Goal: Task Accomplishment & Management: Complete application form

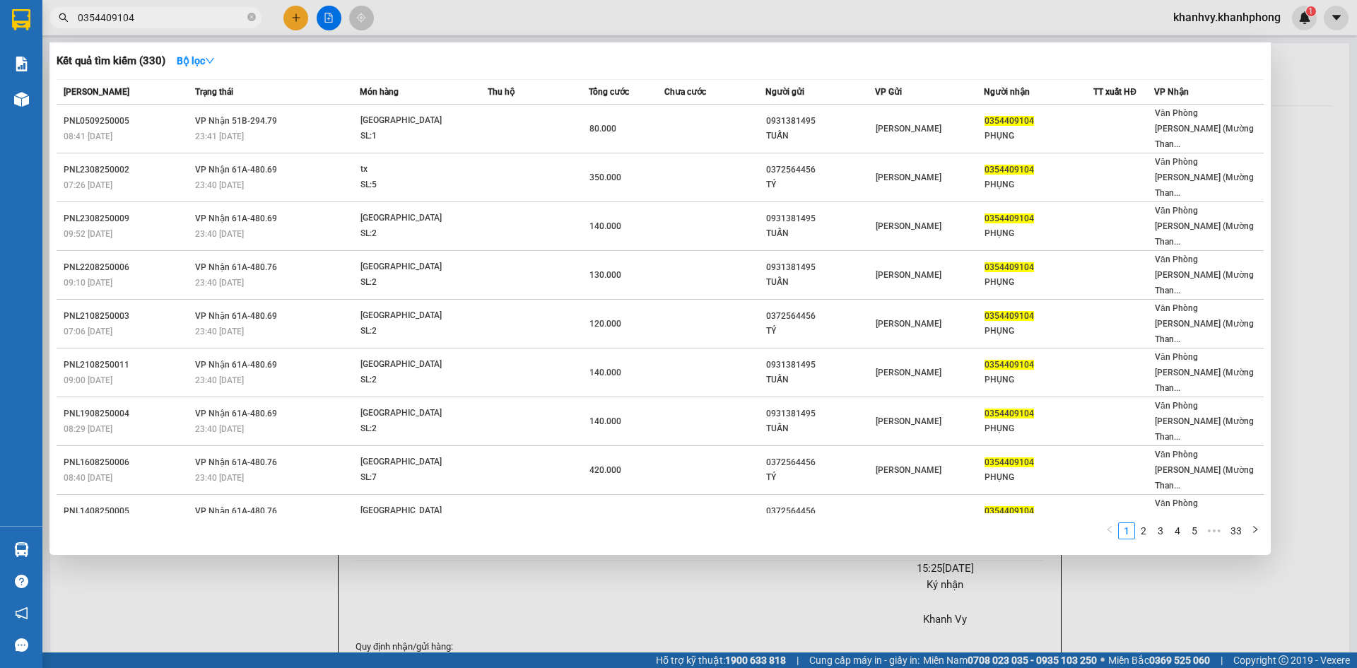
click at [292, 13] on div at bounding box center [678, 334] width 1357 height 668
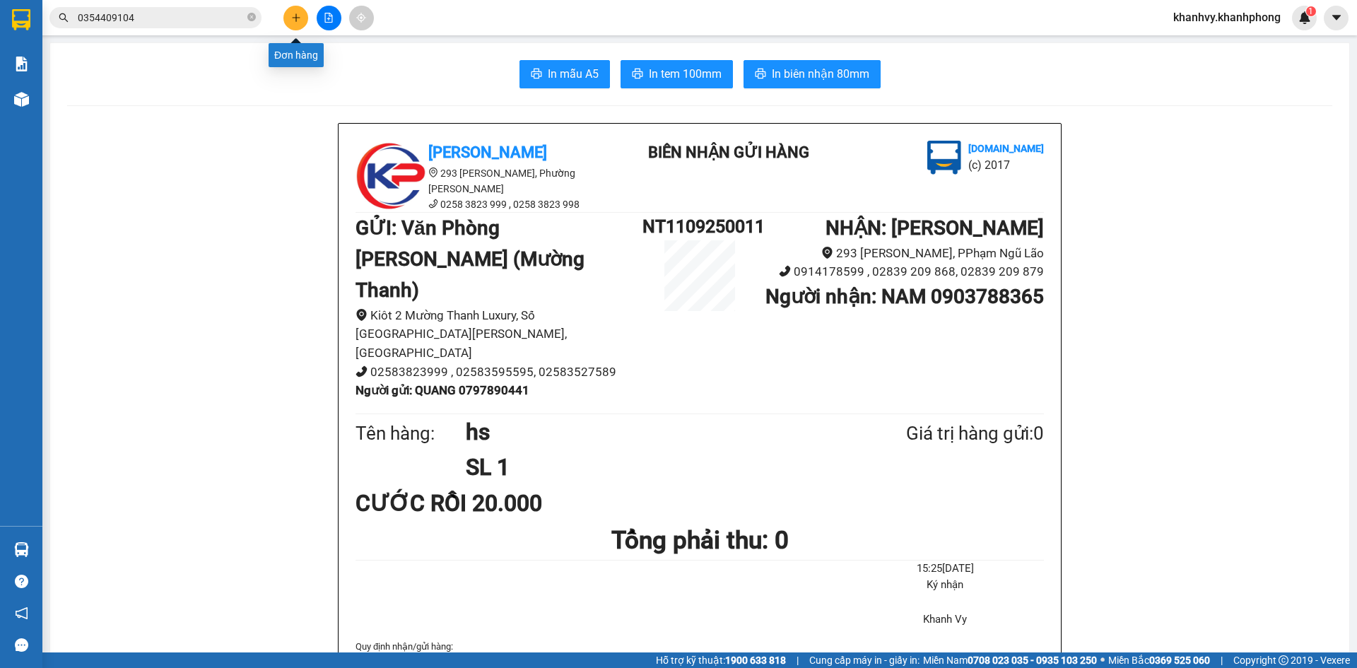
click at [302, 19] on button at bounding box center [295, 18] width 25 height 25
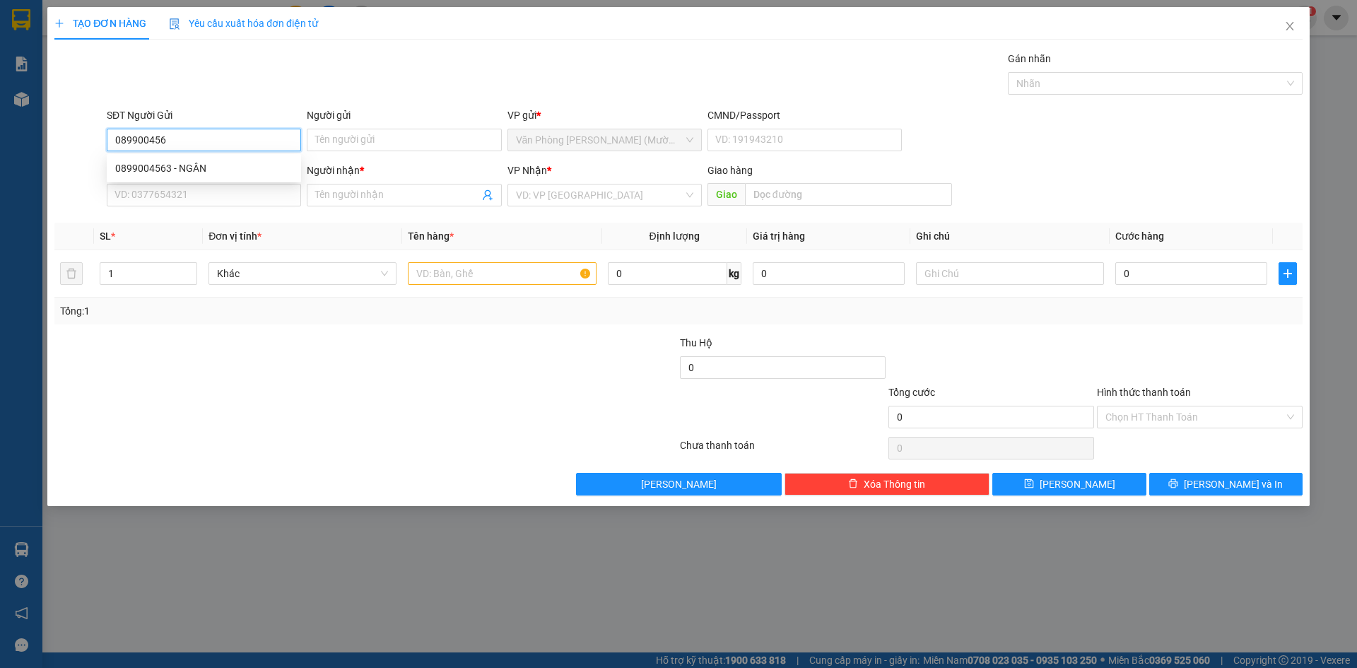
type input "0899004563"
click at [264, 168] on div "0899004563 - NGÂN" at bounding box center [203, 168] width 177 height 16
type input "NGÂN"
type input "0899004563"
click at [257, 197] on input "SĐT Người Nhận" at bounding box center [204, 195] width 194 height 23
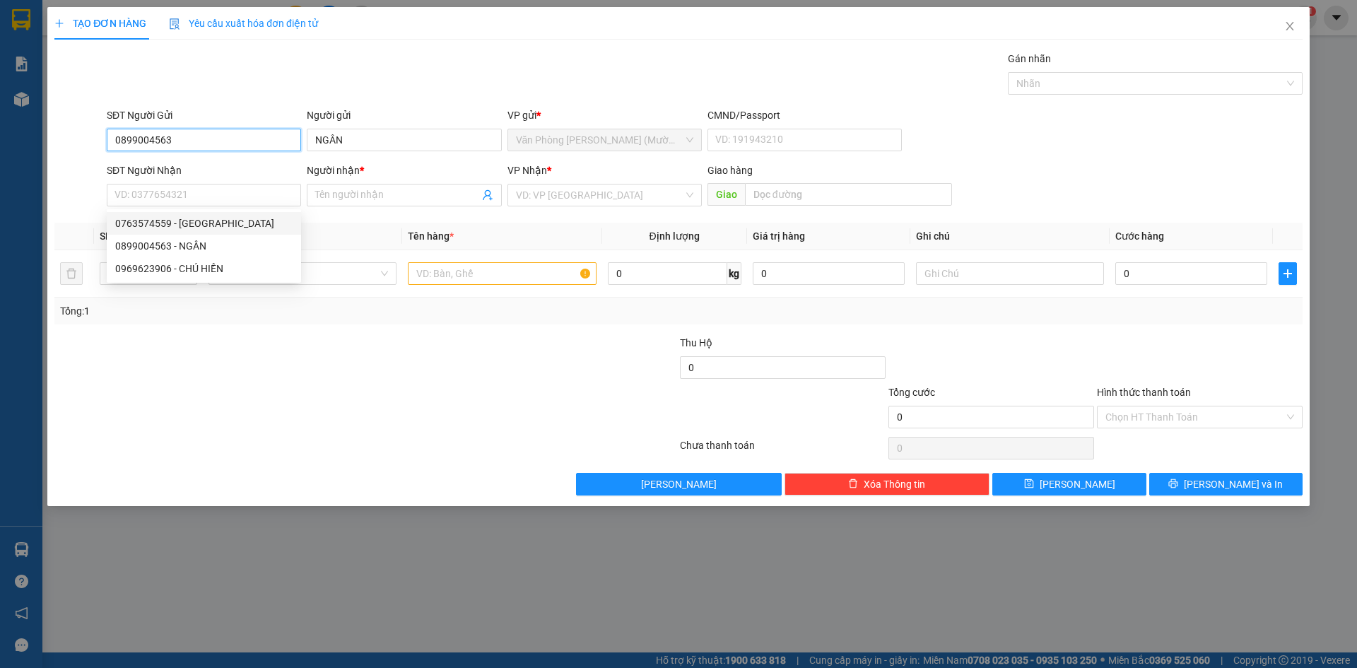
click at [201, 136] on input "0899004563" at bounding box center [204, 140] width 194 height 23
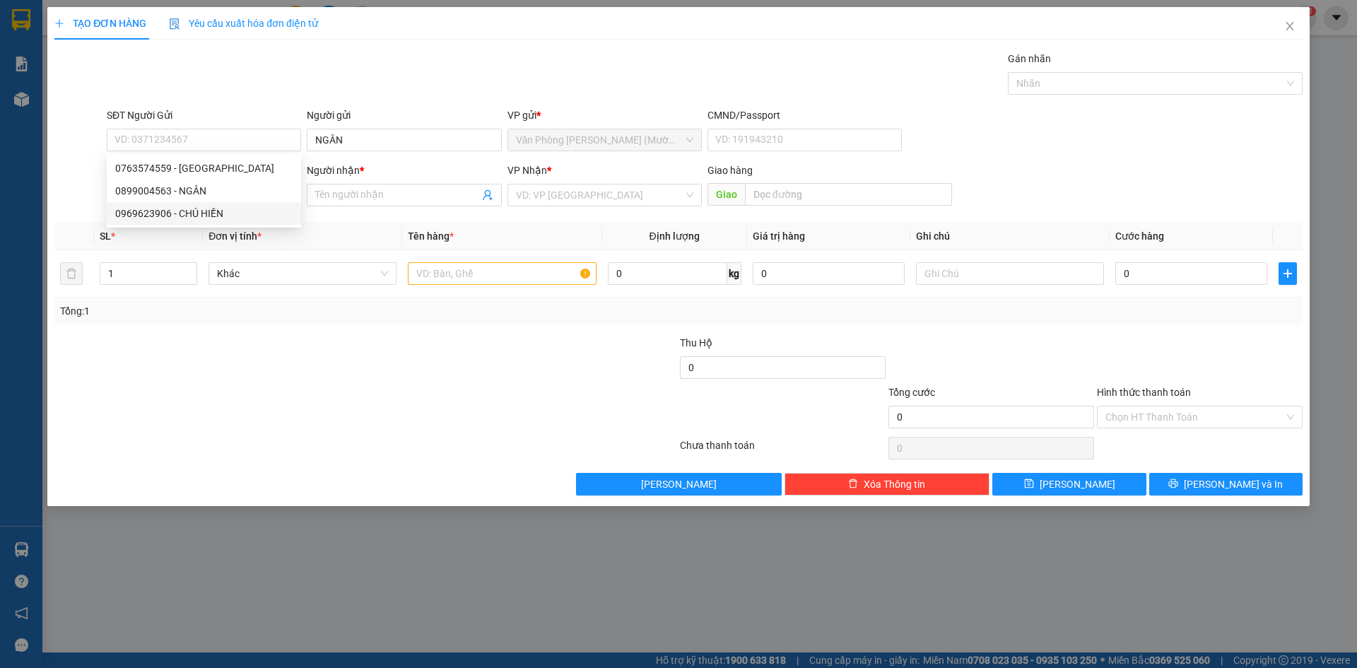
click at [353, 229] on th "Đơn vị tính *" at bounding box center [302, 237] width 199 height 28
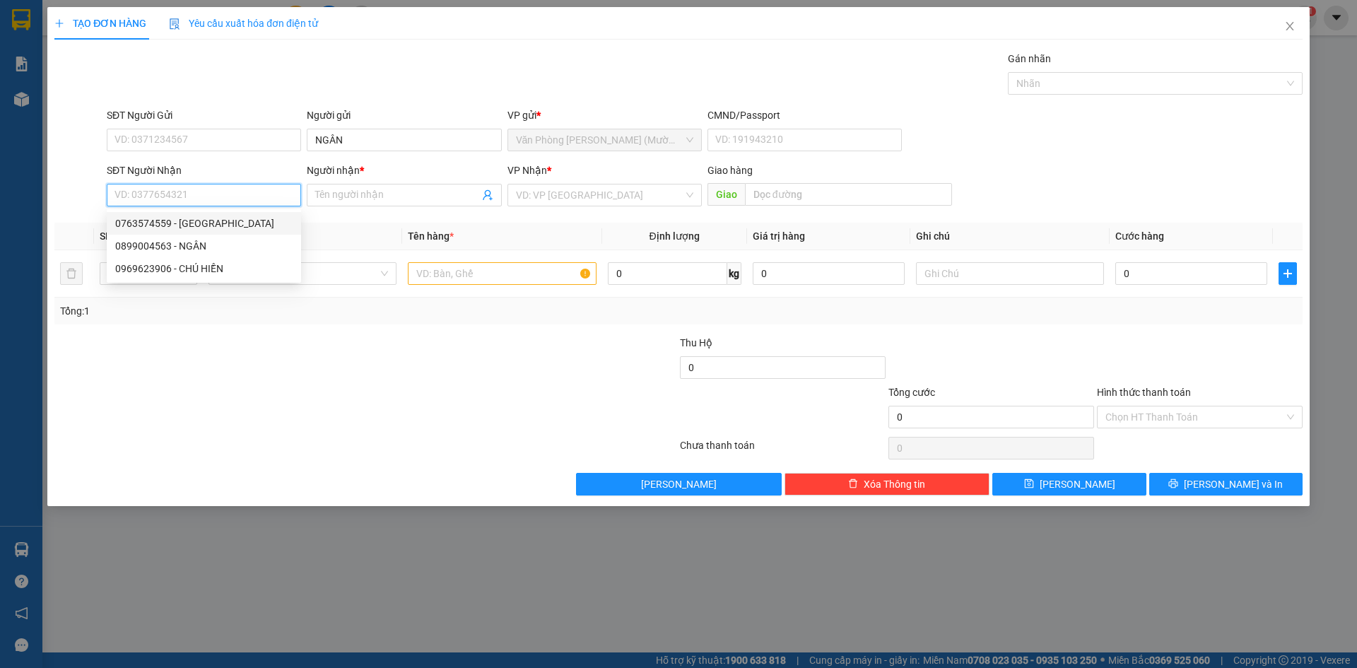
paste input "0899004563"
type input "0899004563"
click at [212, 229] on div "0899004563 - NGÂN" at bounding box center [203, 224] width 177 height 16
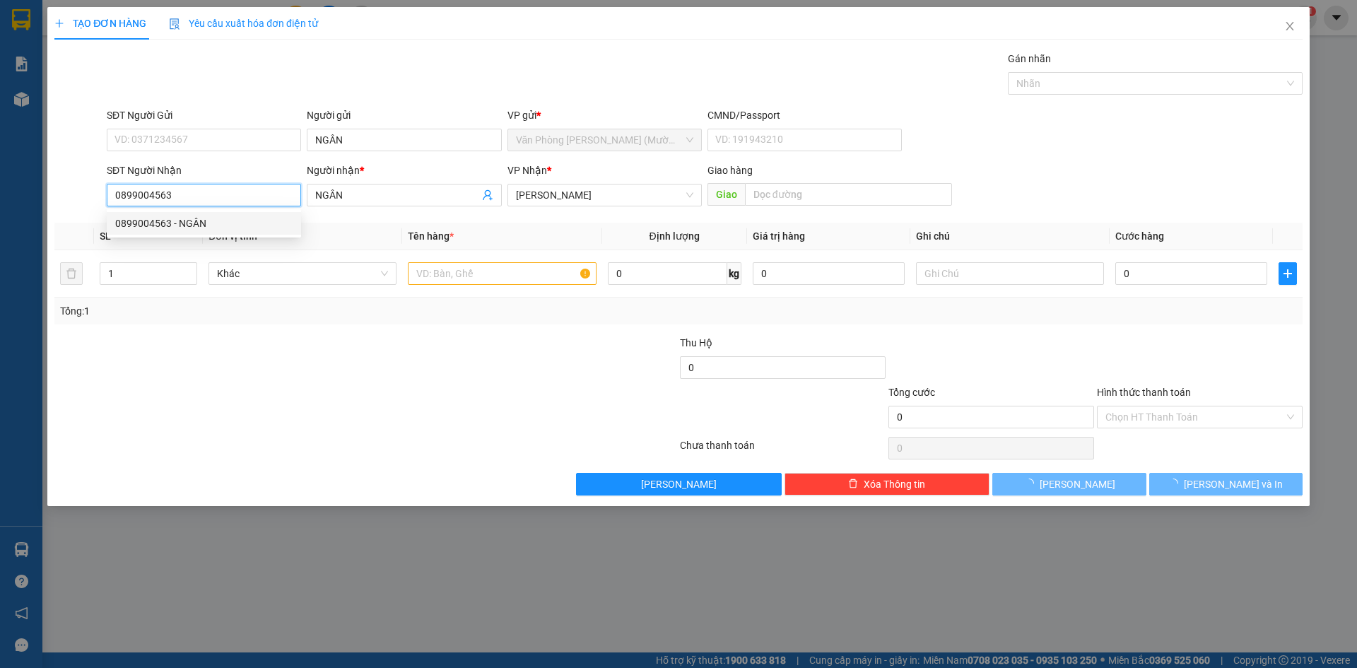
type input "NGÂN"
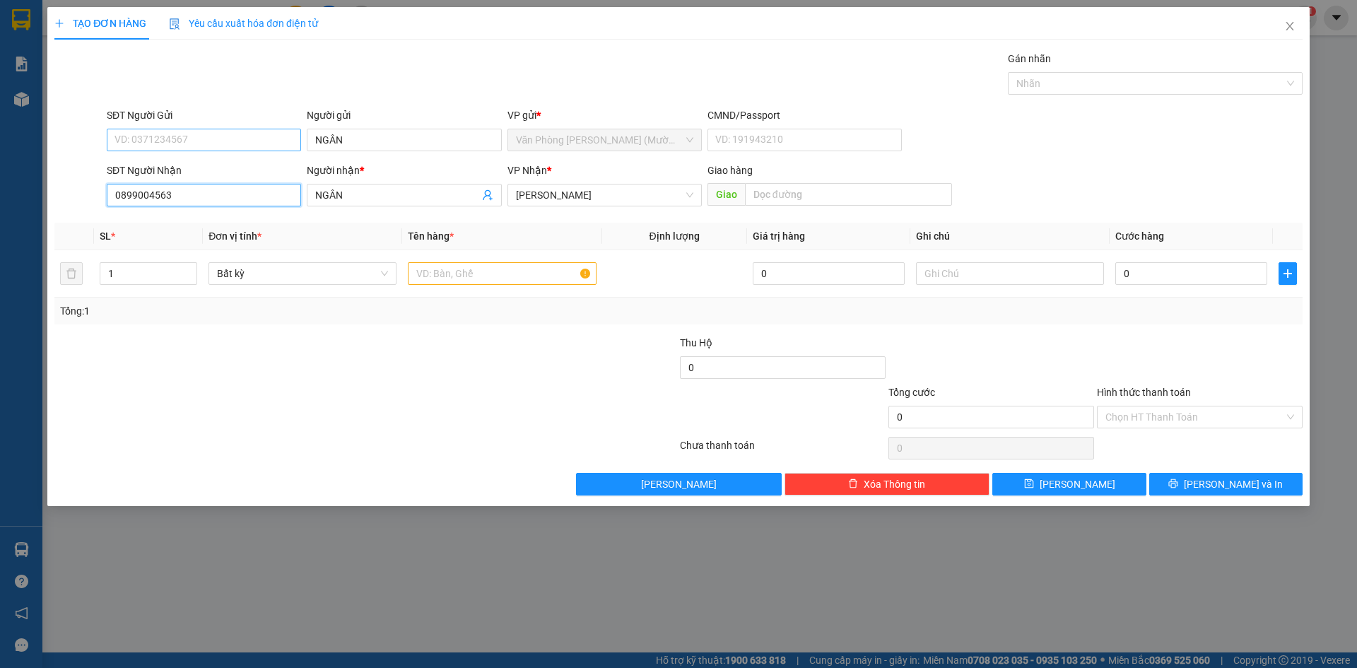
type input "0899004563"
click at [180, 141] on input "SĐT Người Gửi" at bounding box center [204, 140] width 194 height 23
click at [223, 169] on div "0763574559 - [GEOGRAPHIC_DATA]" at bounding box center [203, 168] width 177 height 16
type input "0763574559"
type input "HÀ"
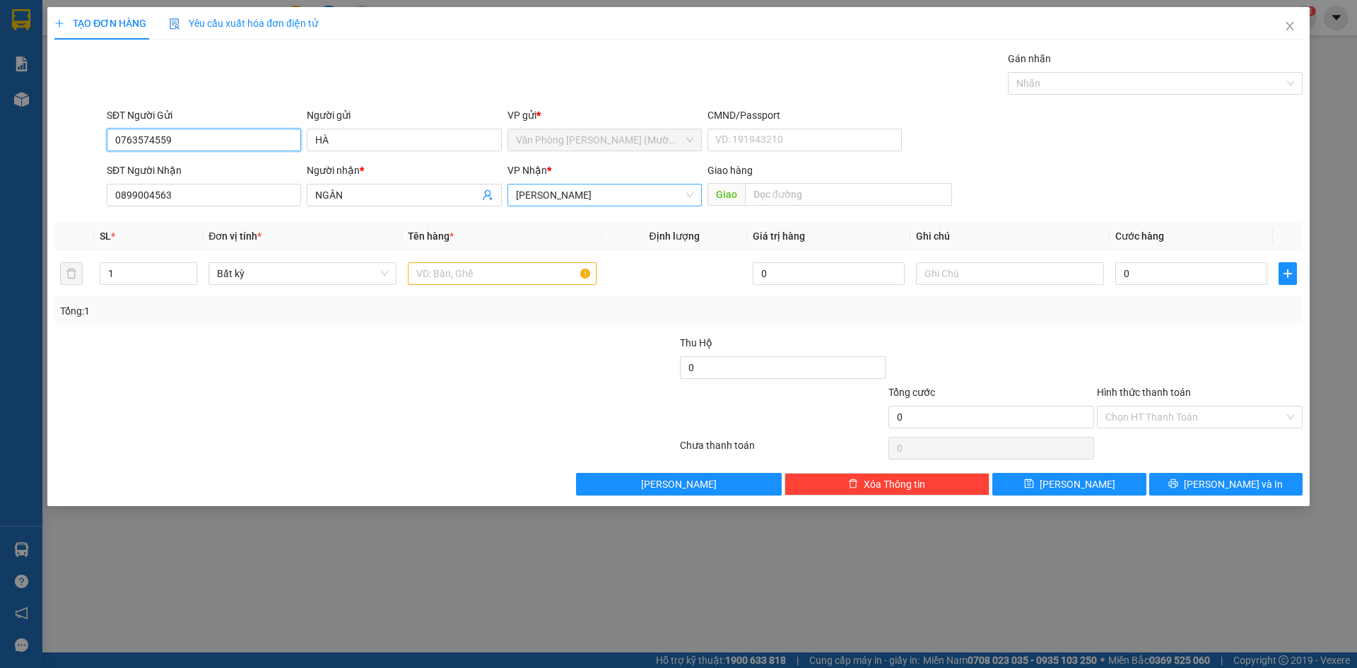
click at [602, 199] on span "[PERSON_NAME]" at bounding box center [604, 194] width 177 height 21
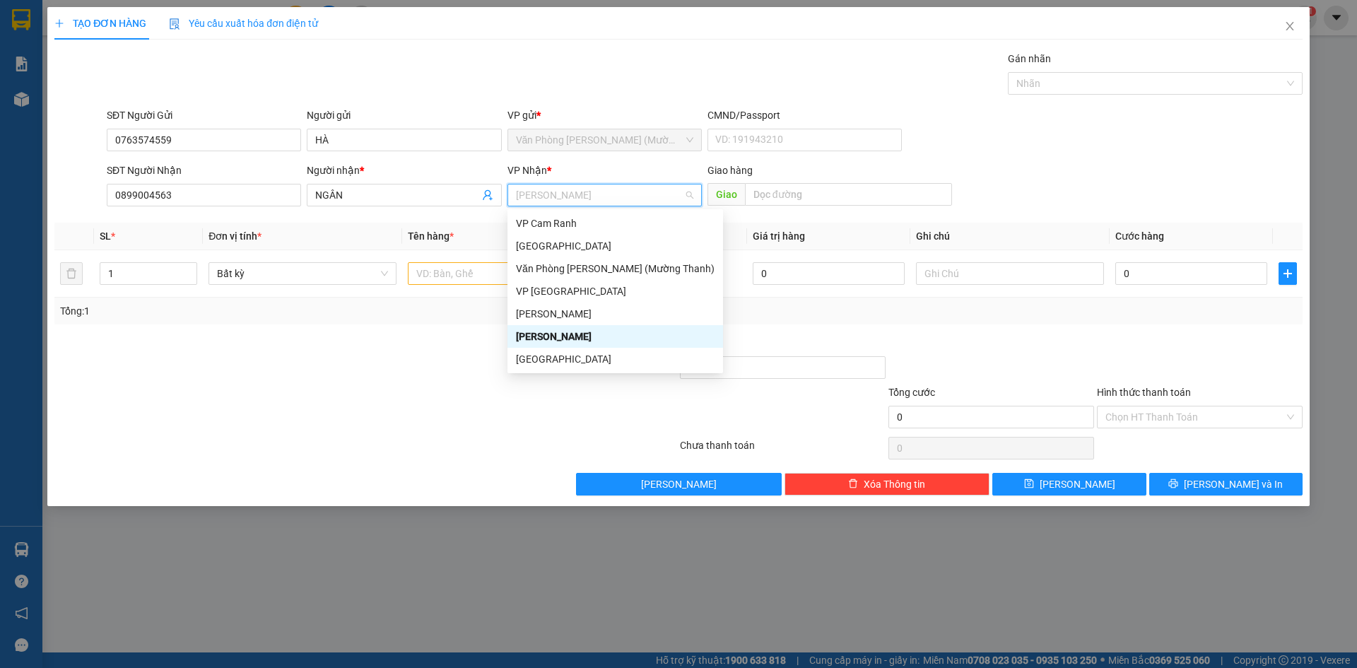
click at [566, 341] on div "[PERSON_NAME]" at bounding box center [615, 337] width 199 height 16
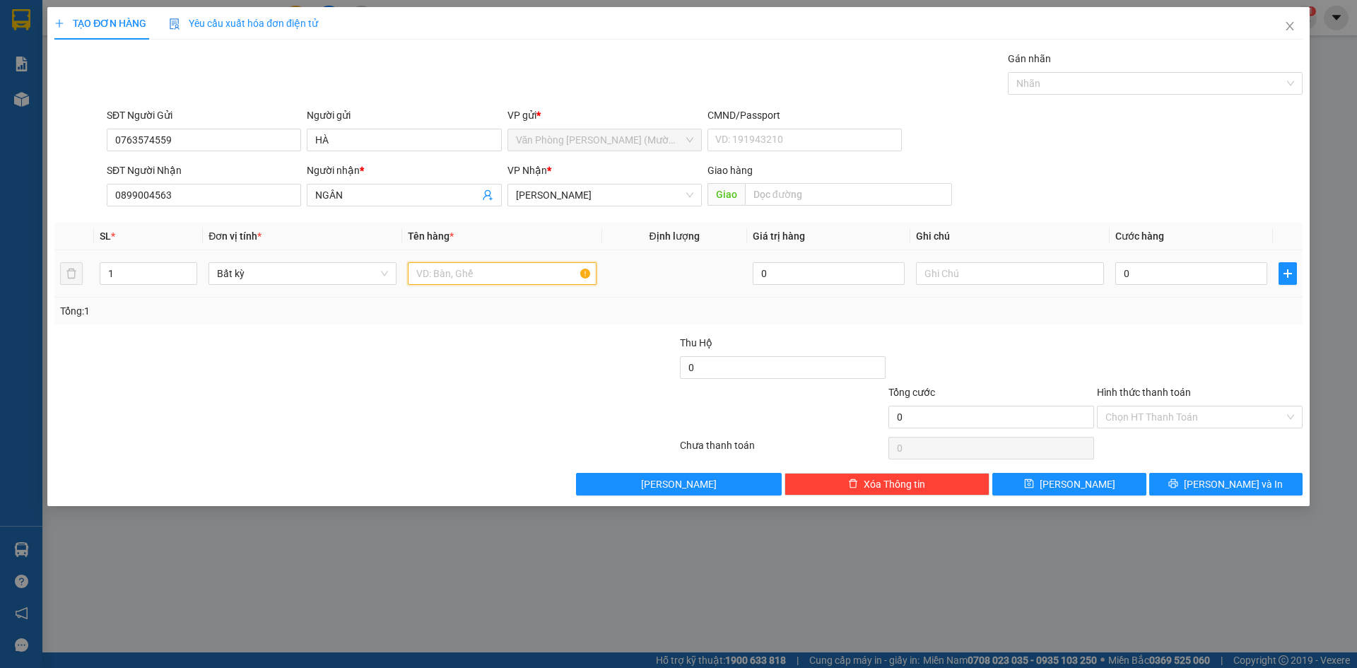
click at [432, 278] on input "text" at bounding box center [502, 273] width 188 height 23
type input "[GEOGRAPHIC_DATA]"
click at [1148, 271] on input "0" at bounding box center [1191, 273] width 152 height 23
type input "5"
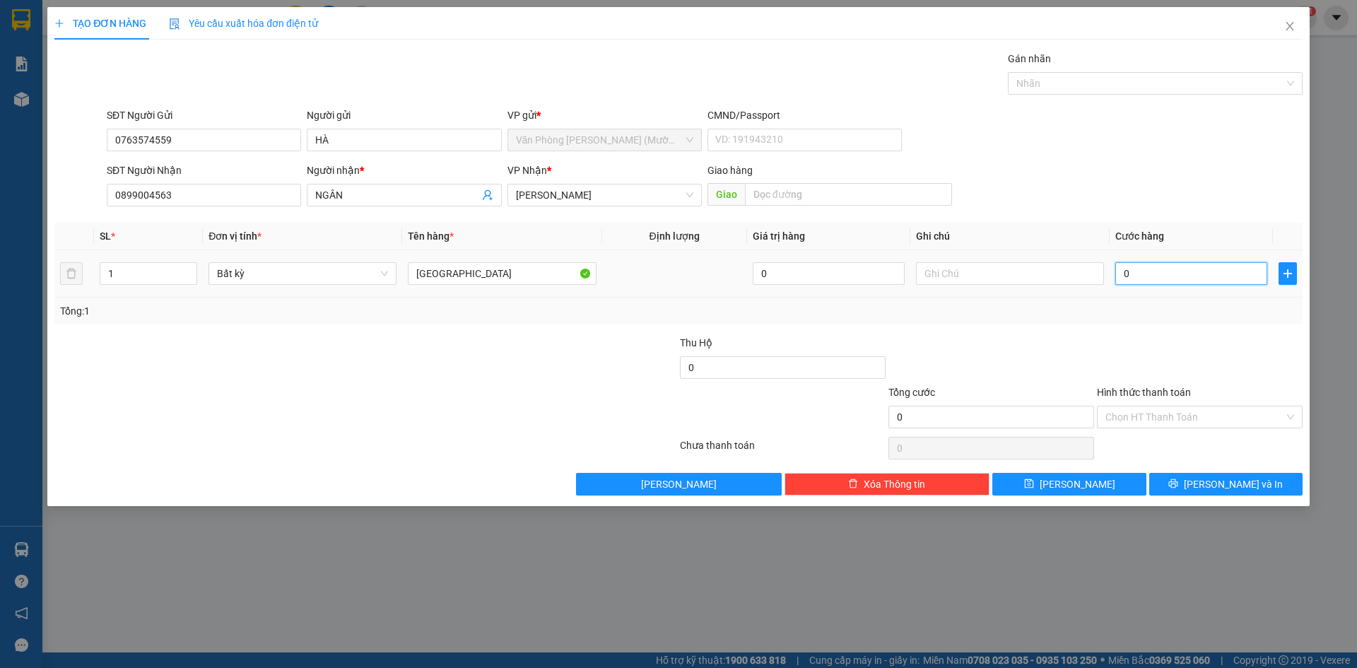
type input "5"
type input "50"
type input "50.000"
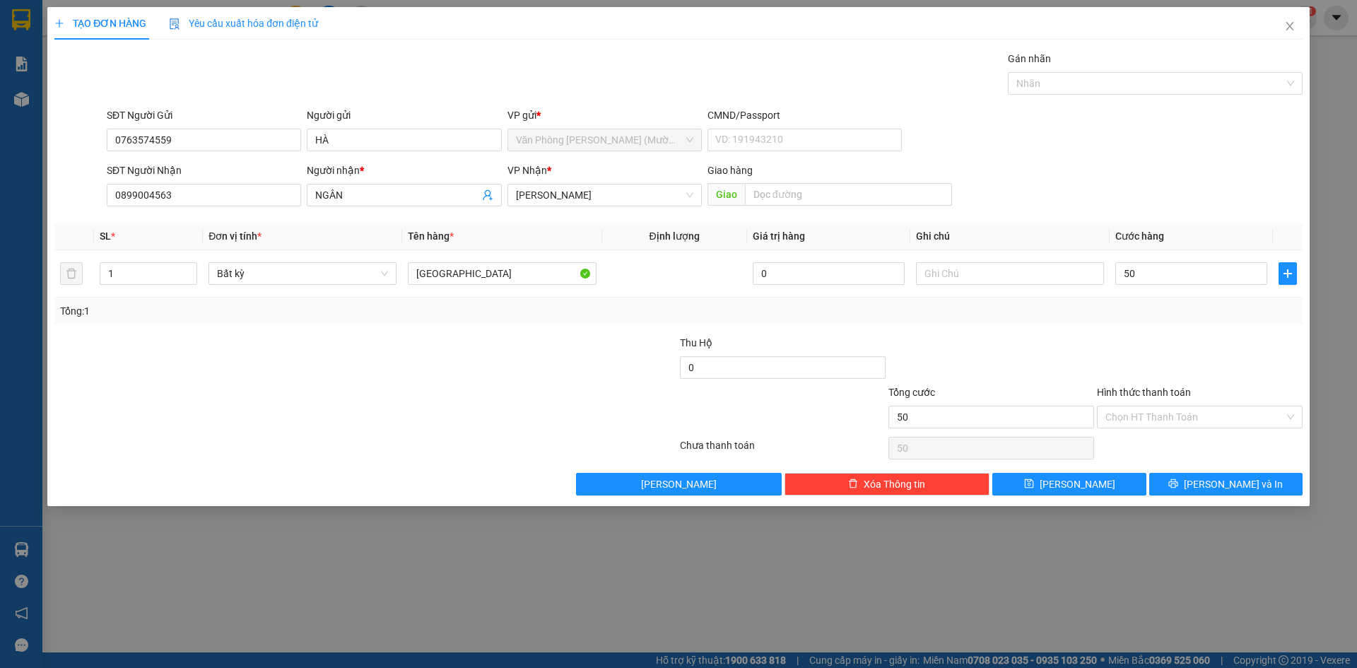
type input "50.000"
click at [1200, 316] on div "Tổng: 1" at bounding box center [678, 311] width 1237 height 16
click at [1207, 410] on input "Hình thức thanh toán" at bounding box center [1194, 416] width 179 height 21
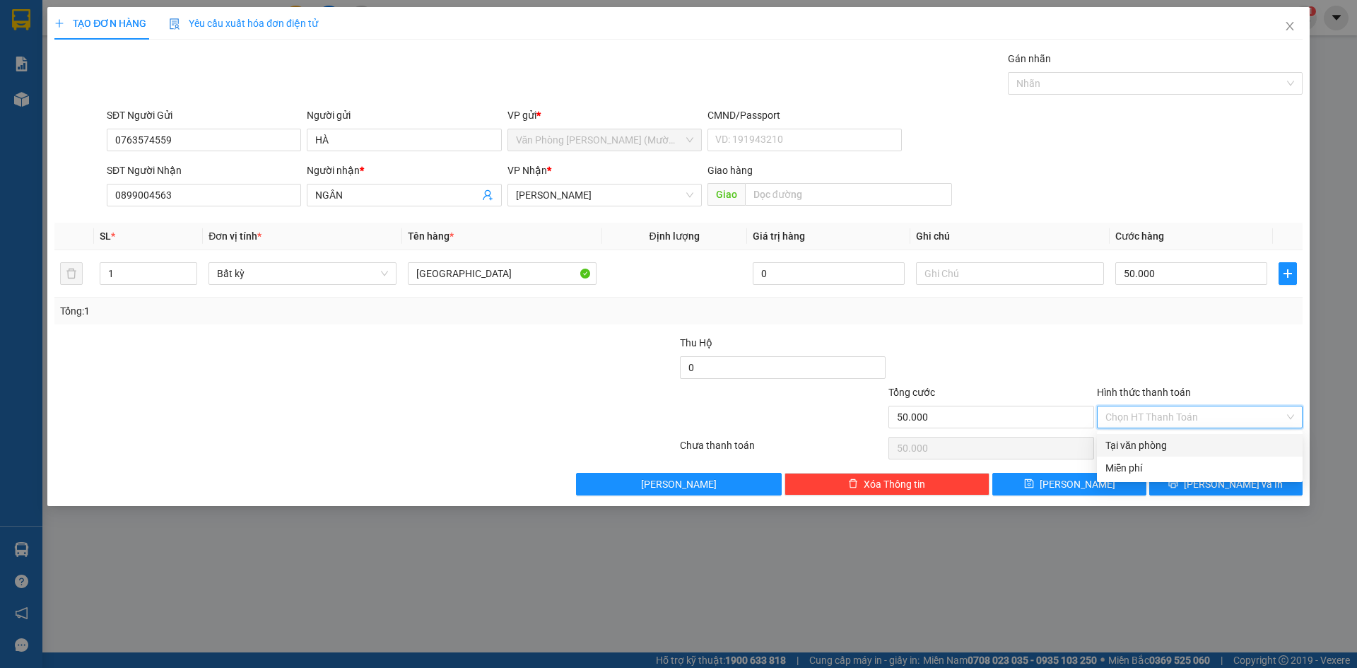
click at [1176, 448] on div "Tại văn phòng" at bounding box center [1199, 445] width 189 height 16
type input "0"
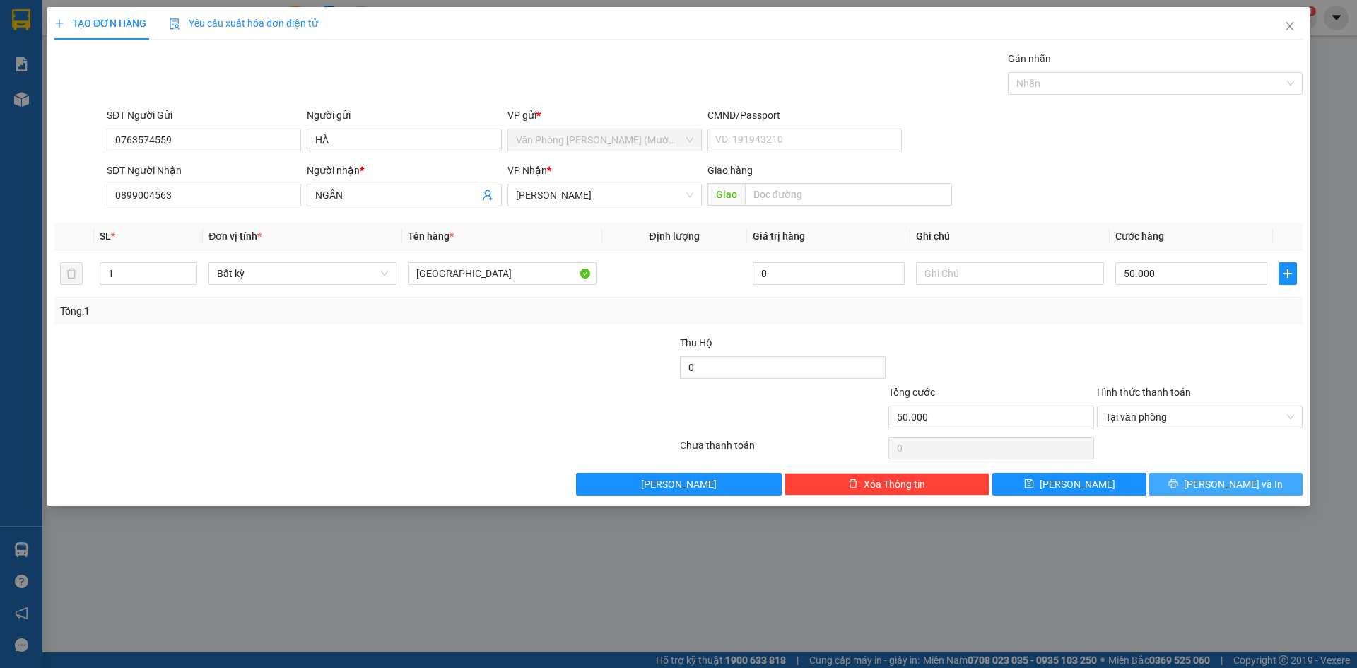
click at [1195, 493] on button "[PERSON_NAME] và In" at bounding box center [1225, 484] width 153 height 23
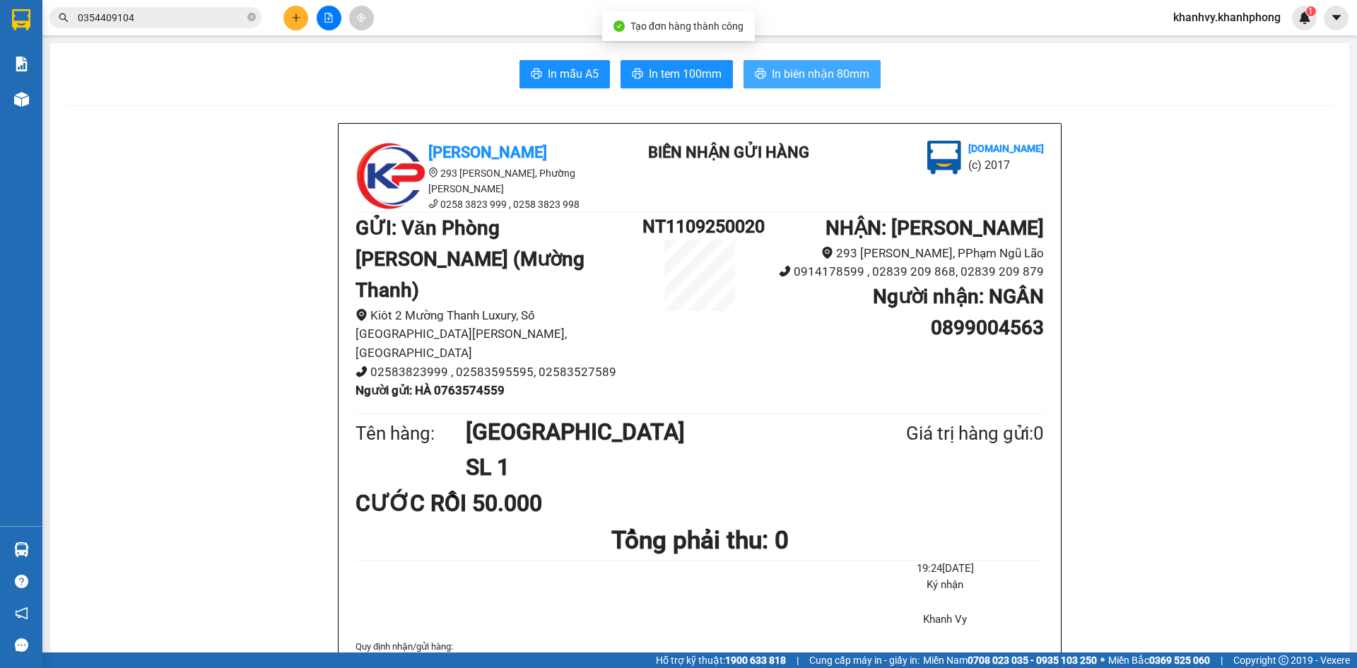
click at [836, 74] on span "In biên nhận 80mm" at bounding box center [821, 74] width 98 height 18
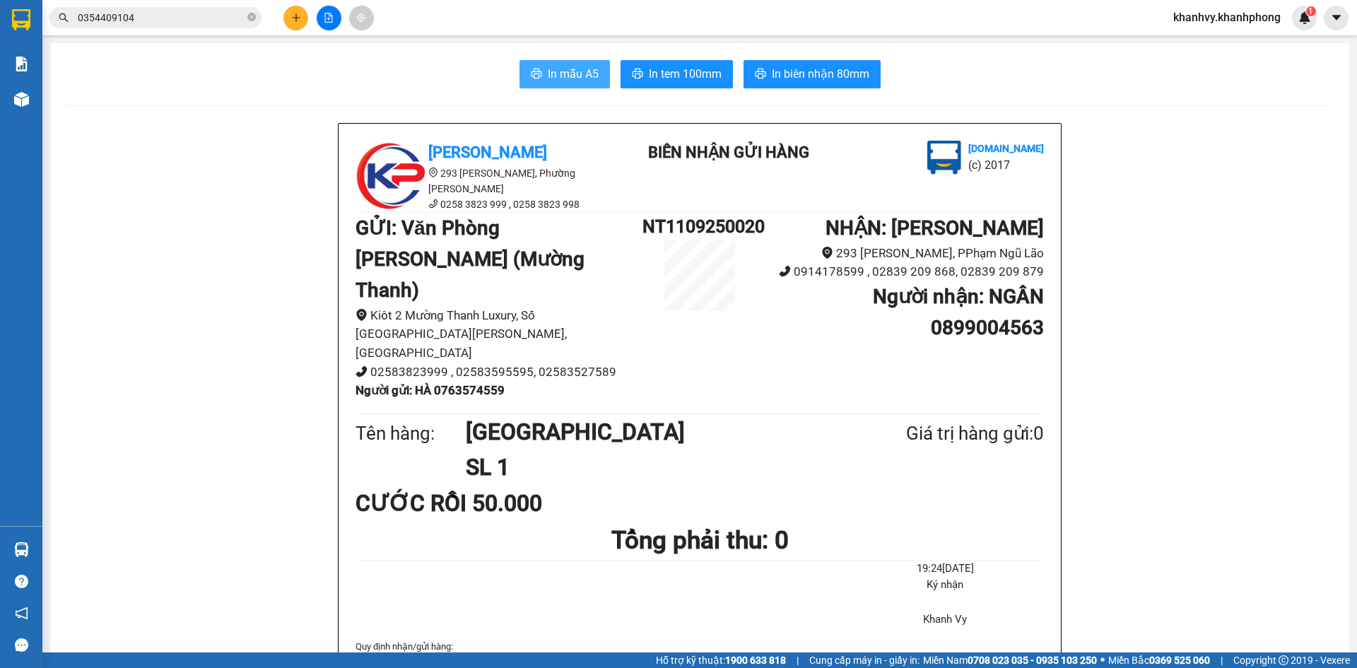
click at [548, 79] on span "In mẫu A5" at bounding box center [573, 74] width 51 height 18
click at [218, 8] on span "0354409104" at bounding box center [155, 17] width 212 height 21
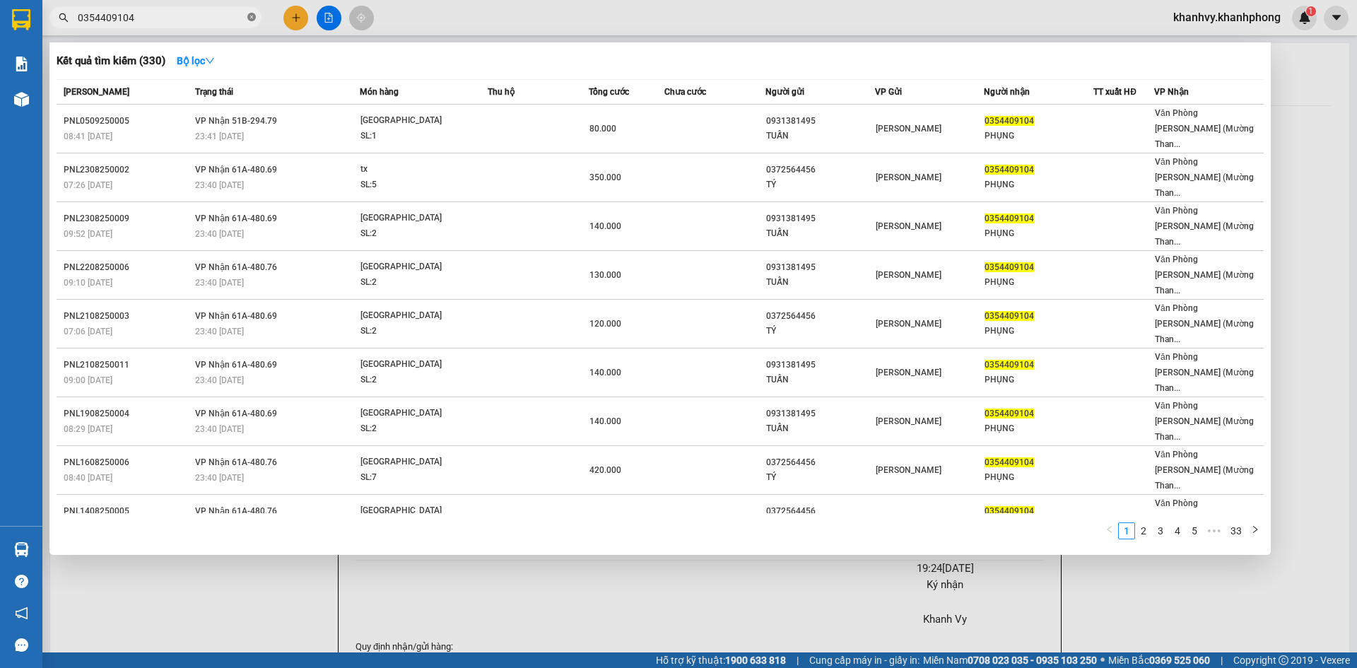
click at [254, 18] on icon "close-circle" at bounding box center [251, 17] width 8 height 8
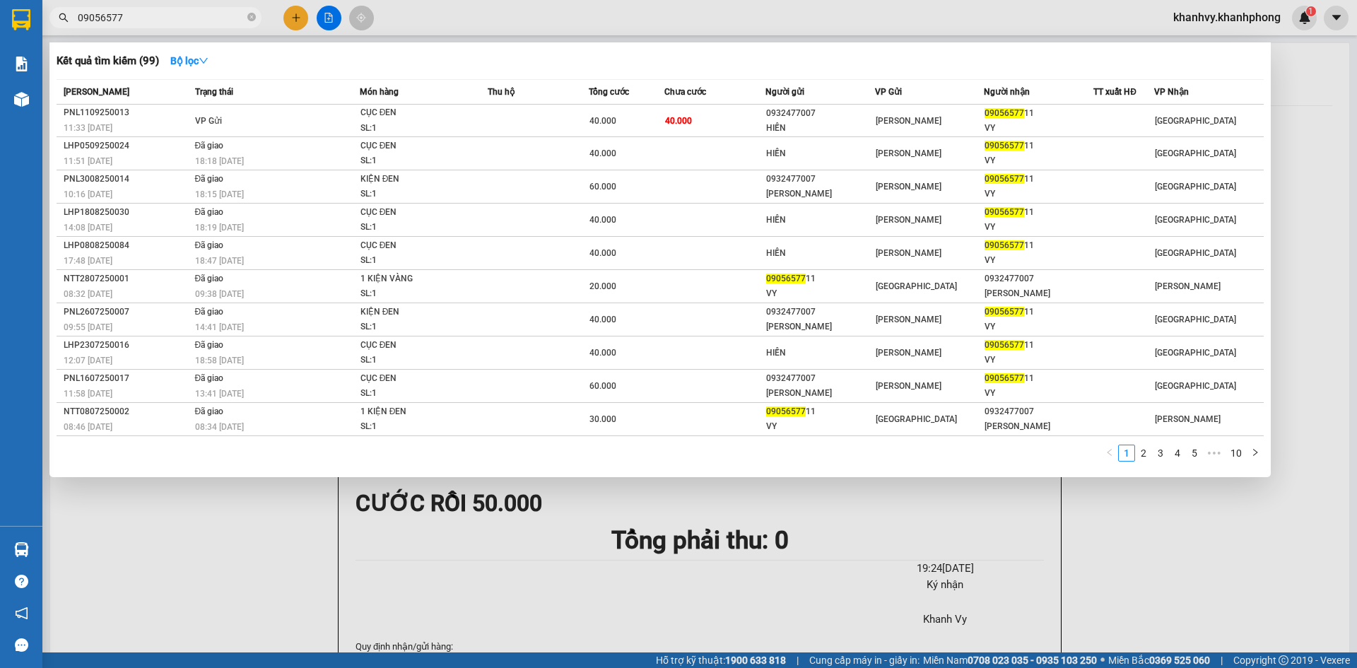
type input "09056577"
click at [302, 13] on div at bounding box center [678, 334] width 1357 height 668
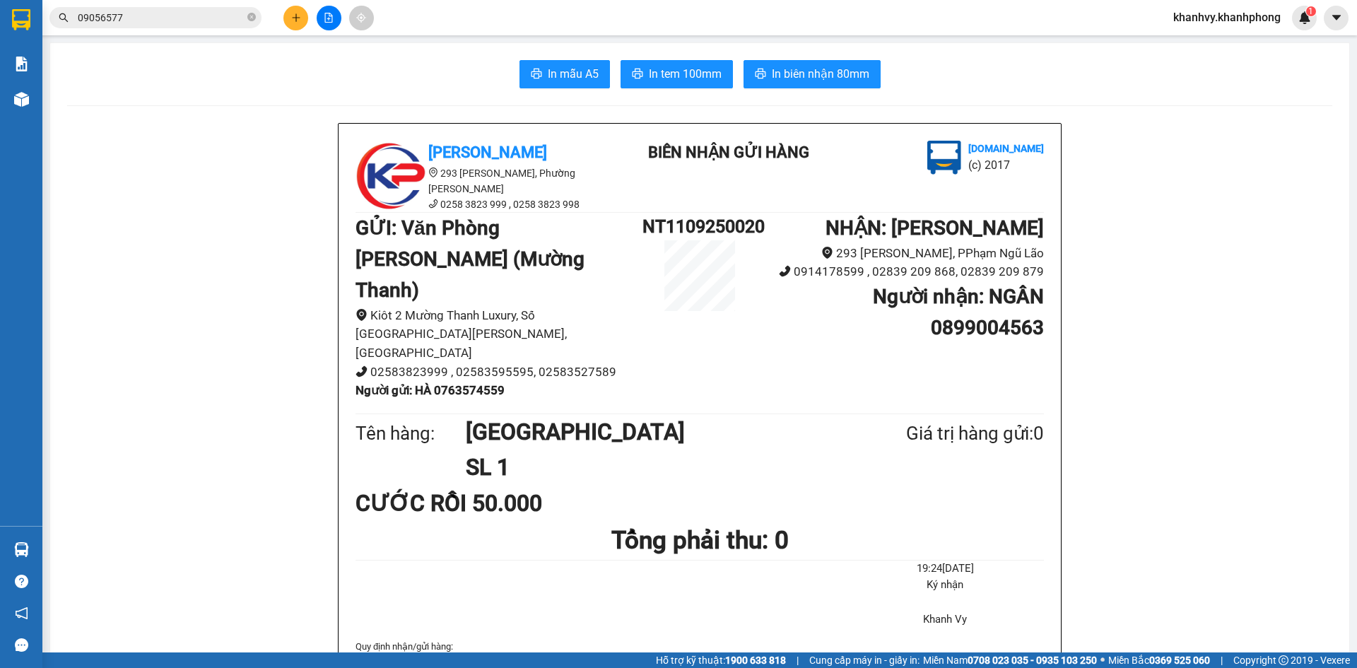
click at [302, 13] on button at bounding box center [295, 18] width 25 height 25
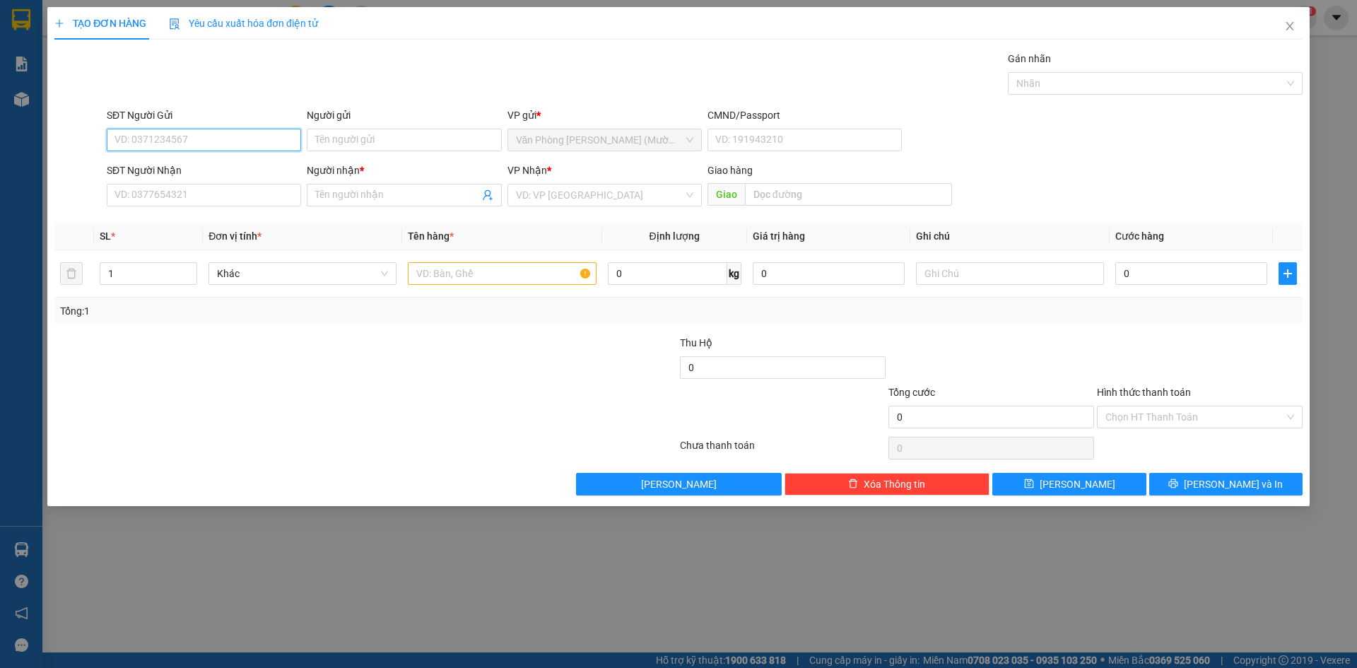
click at [182, 131] on input "SĐT Người Gửi" at bounding box center [204, 140] width 194 height 23
type input "0904931655"
click at [202, 172] on div "0904931655 - thảo" at bounding box center [203, 168] width 177 height 16
type input "thảo"
type input "0904931655"
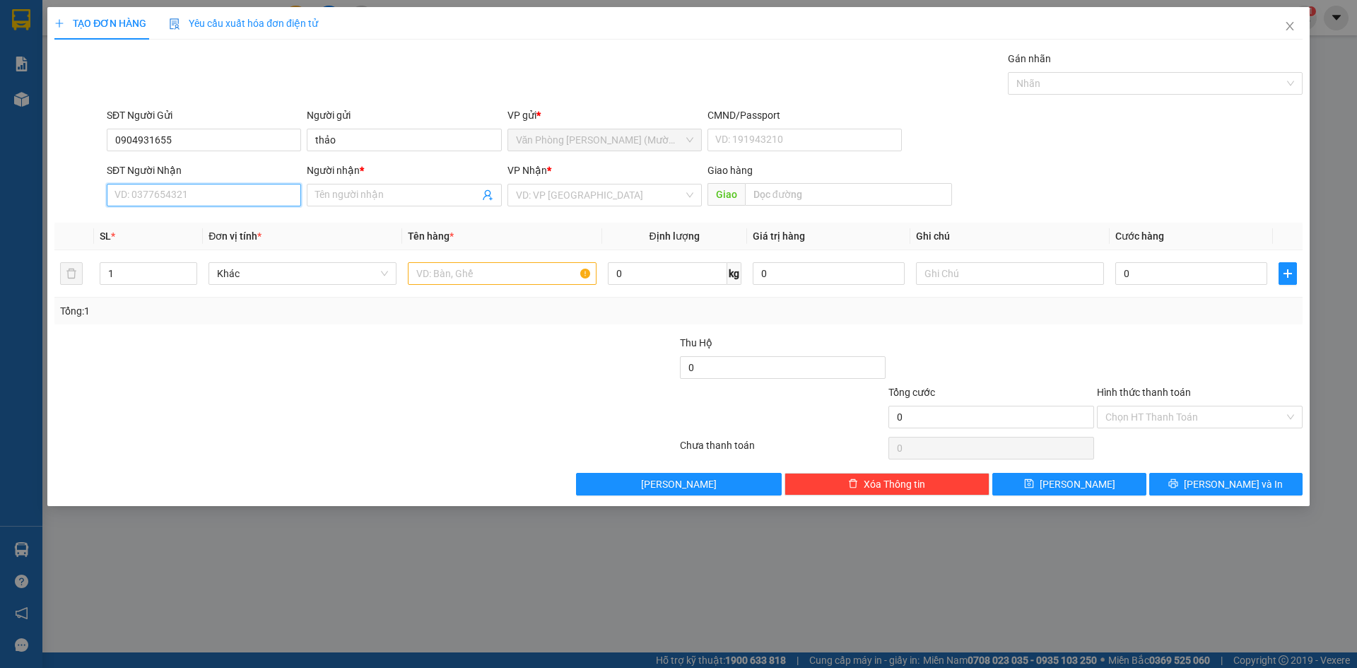
click at [200, 196] on input "SĐT Người Nhận" at bounding box center [204, 195] width 194 height 23
click at [214, 249] on div "0358347417 - VY" at bounding box center [203, 246] width 177 height 16
type input "0358347417"
type input "VY"
click at [519, 267] on input "text" at bounding box center [502, 273] width 188 height 23
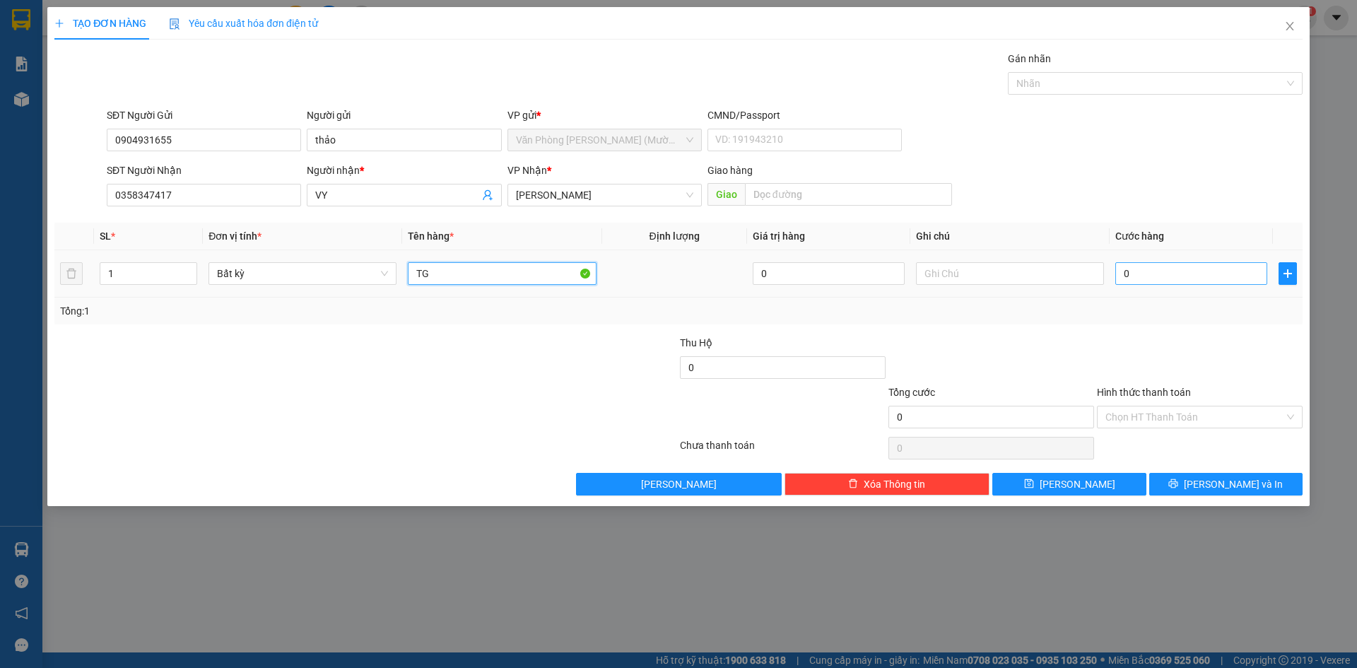
type input "TG"
click at [1192, 268] on input "0" at bounding box center [1191, 273] width 152 height 23
type input "3"
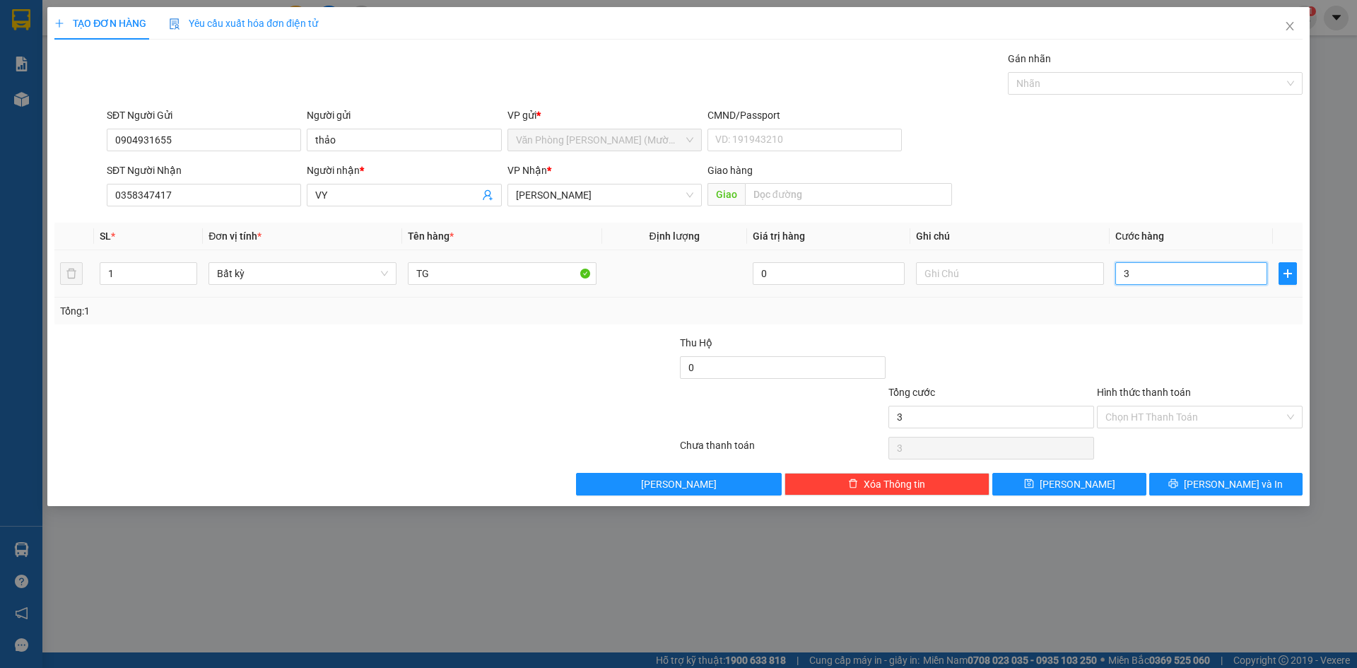
type input "30"
type input "30.000"
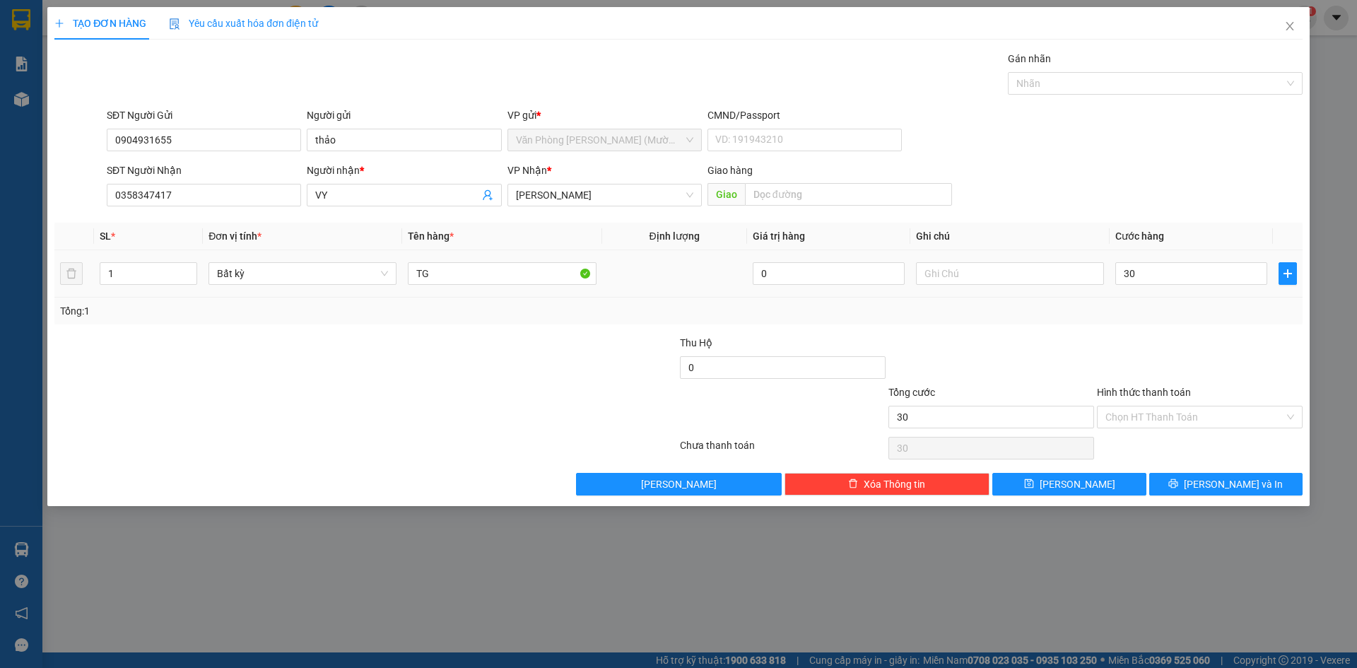
type input "30.000"
click at [1215, 341] on div at bounding box center [1199, 359] width 208 height 49
click at [1204, 490] on button "[PERSON_NAME] và In" at bounding box center [1225, 484] width 153 height 23
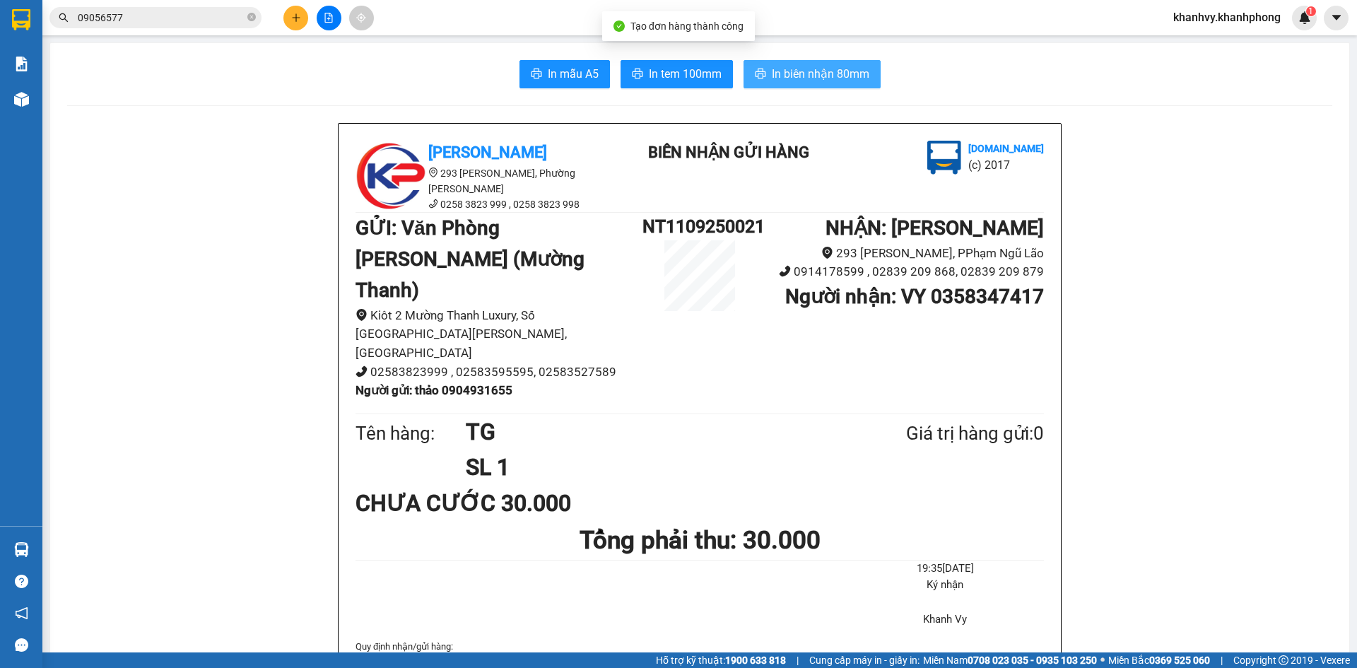
click at [792, 83] on span "In biên nhận 80mm" at bounding box center [821, 74] width 98 height 18
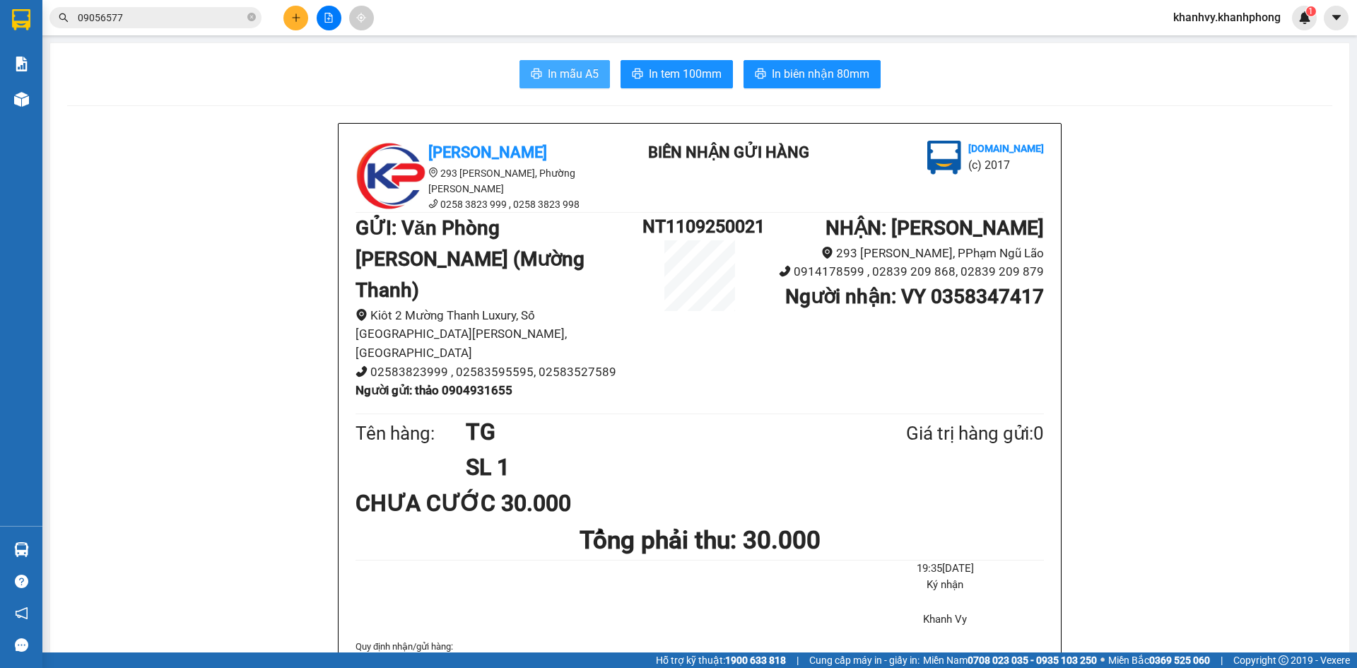
click at [557, 85] on button "In mẫu A5" at bounding box center [564, 74] width 90 height 28
click at [304, 23] on button at bounding box center [295, 18] width 25 height 25
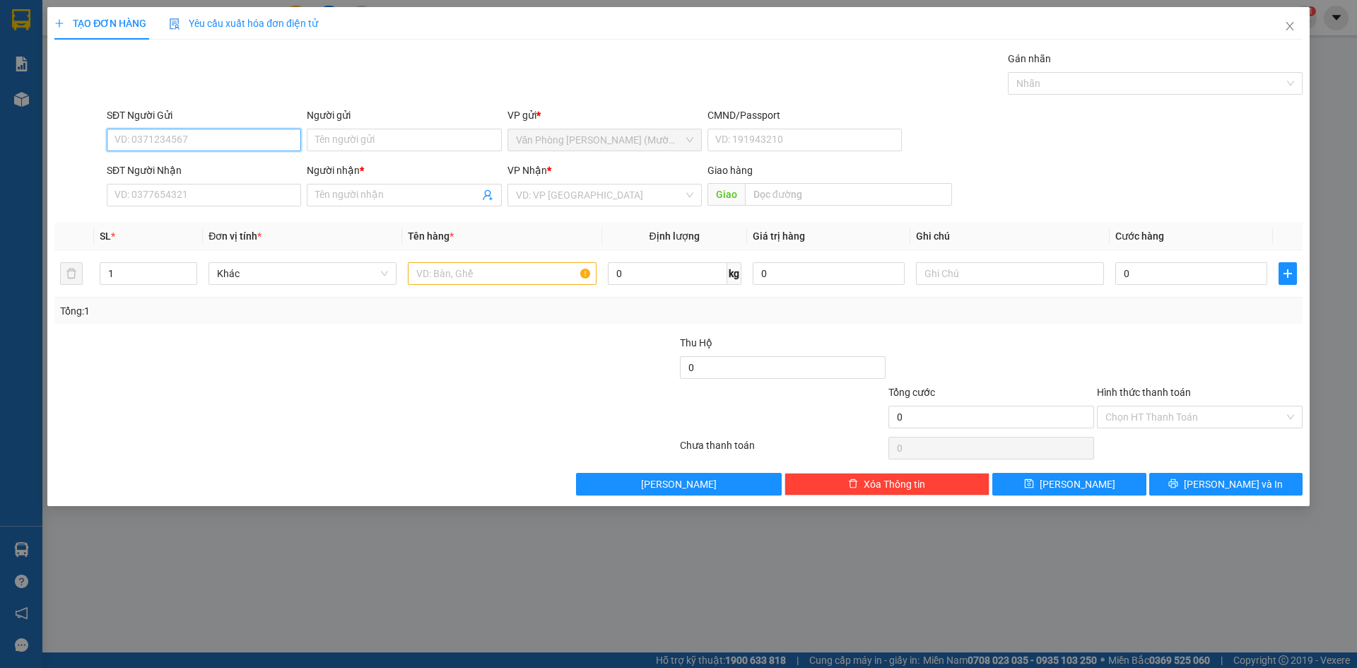
click at [191, 133] on input "SĐT Người Gửi" at bounding box center [204, 140] width 194 height 23
type input "0906498059"
click at [133, 163] on div "0906498059 - XUÂN" at bounding box center [203, 168] width 177 height 16
type input "XUÂN"
type input "0906498059"
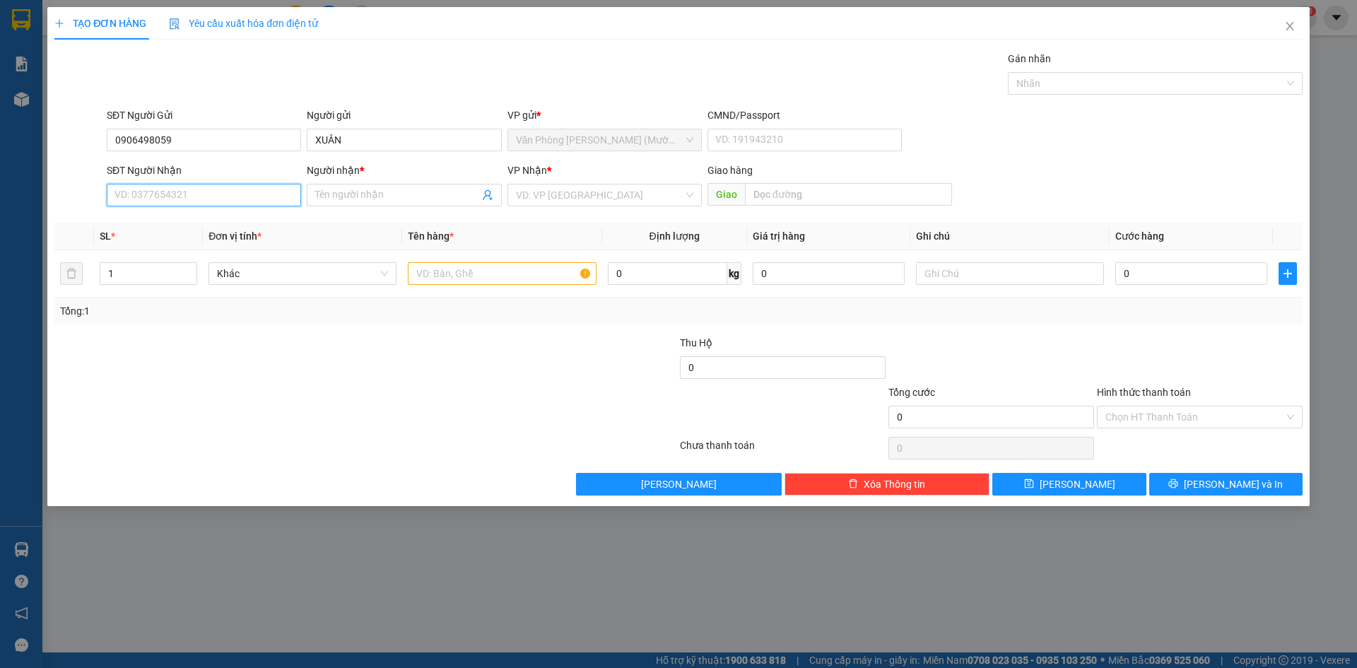
click at [146, 187] on input "SĐT Người Nhận" at bounding box center [204, 195] width 194 height 23
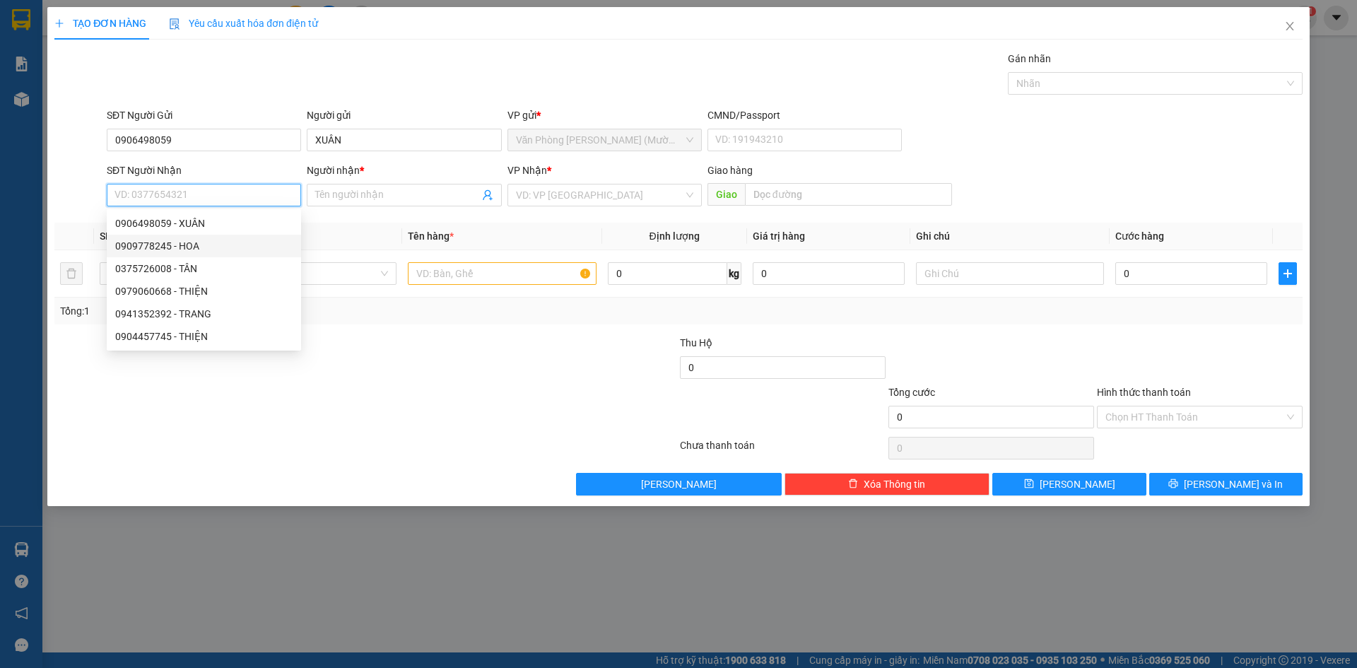
click at [177, 249] on div "0909778245 - HOA" at bounding box center [203, 246] width 177 height 16
type input "0909778245"
type input "HOA"
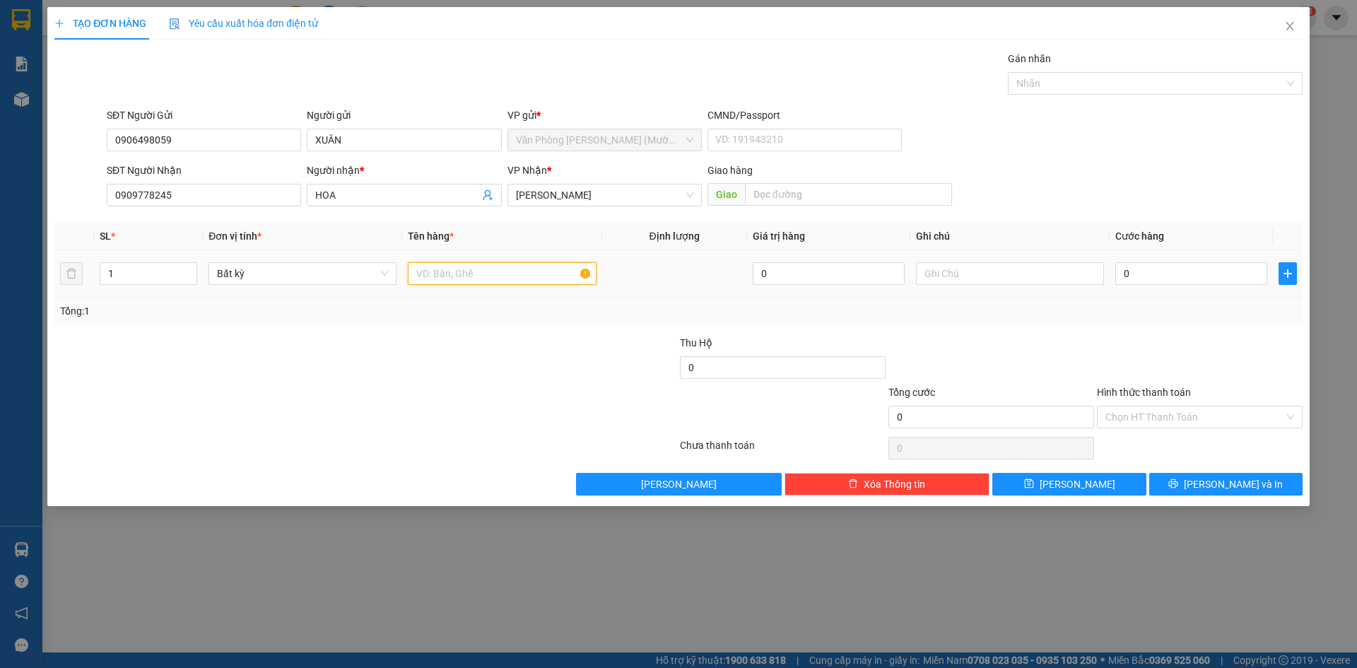
click at [478, 276] on input "text" at bounding box center [502, 273] width 188 height 23
type input "[GEOGRAPHIC_DATA]"
click at [1162, 271] on input "0" at bounding box center [1191, 273] width 152 height 23
type input "4"
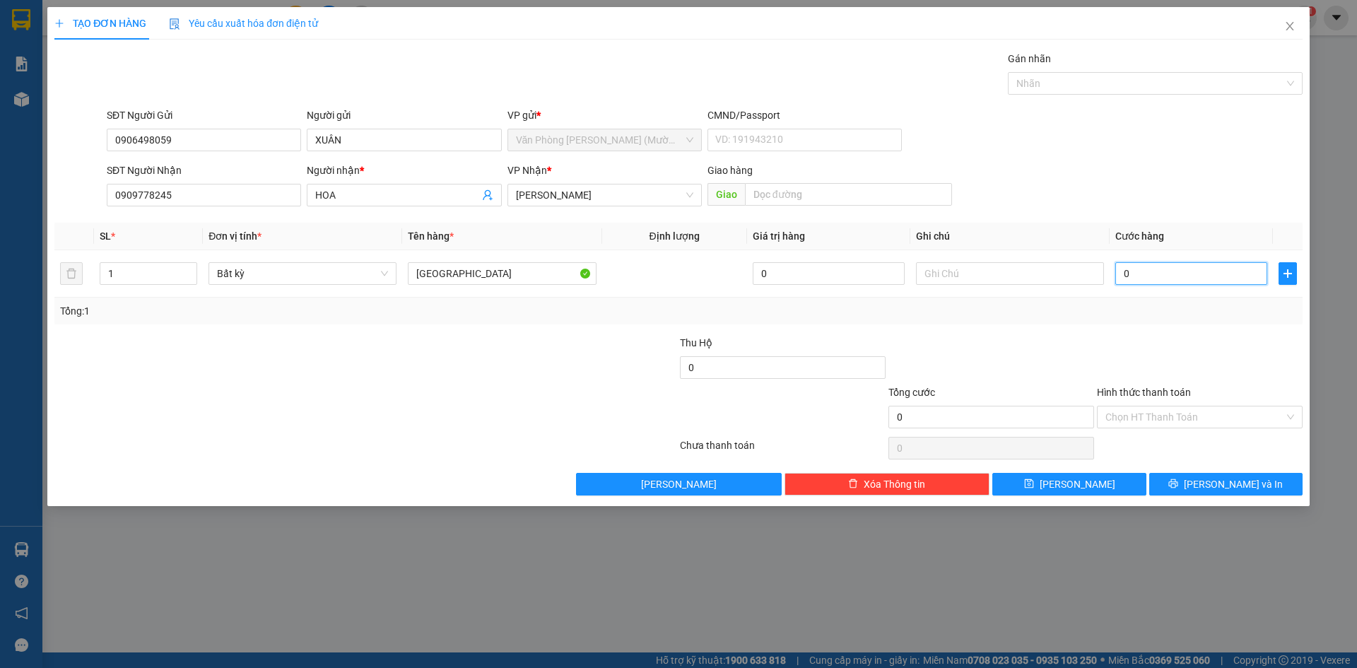
type input "4"
type input "40"
type input "40.000"
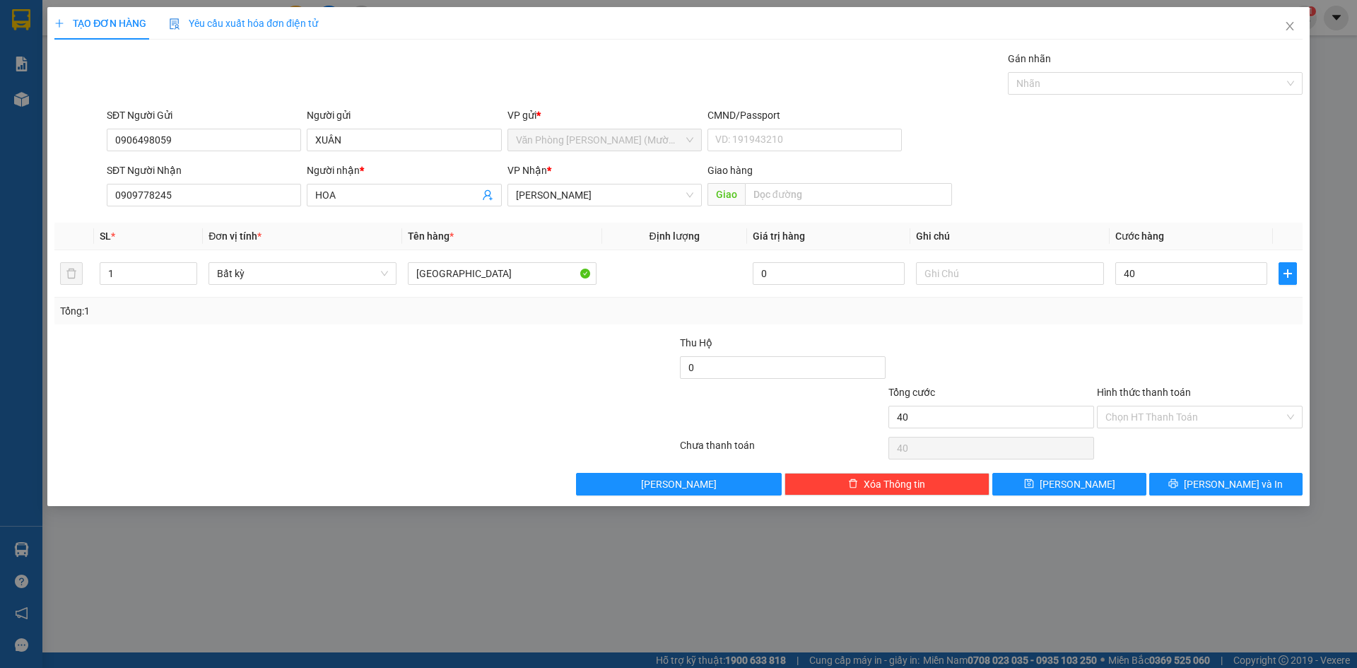
type input "40.000"
drag, startPoint x: 1037, startPoint y: 361, endPoint x: 1097, endPoint y: 389, distance: 66.7
click at [1037, 360] on div at bounding box center [991, 359] width 208 height 49
click at [1125, 411] on input "Hình thức thanh toán" at bounding box center [1194, 416] width 179 height 21
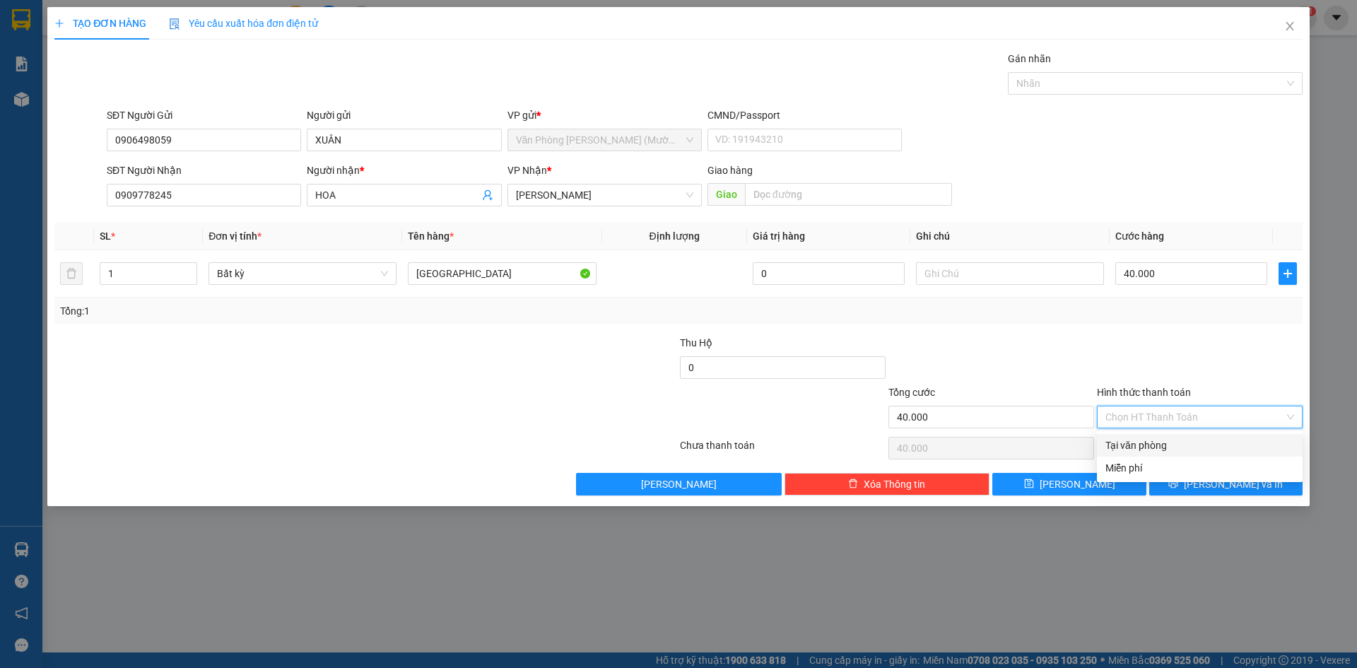
click at [1138, 440] on div "Tại văn phòng" at bounding box center [1199, 445] width 189 height 16
type input "0"
click at [1194, 483] on button "[PERSON_NAME] và In" at bounding box center [1225, 484] width 153 height 23
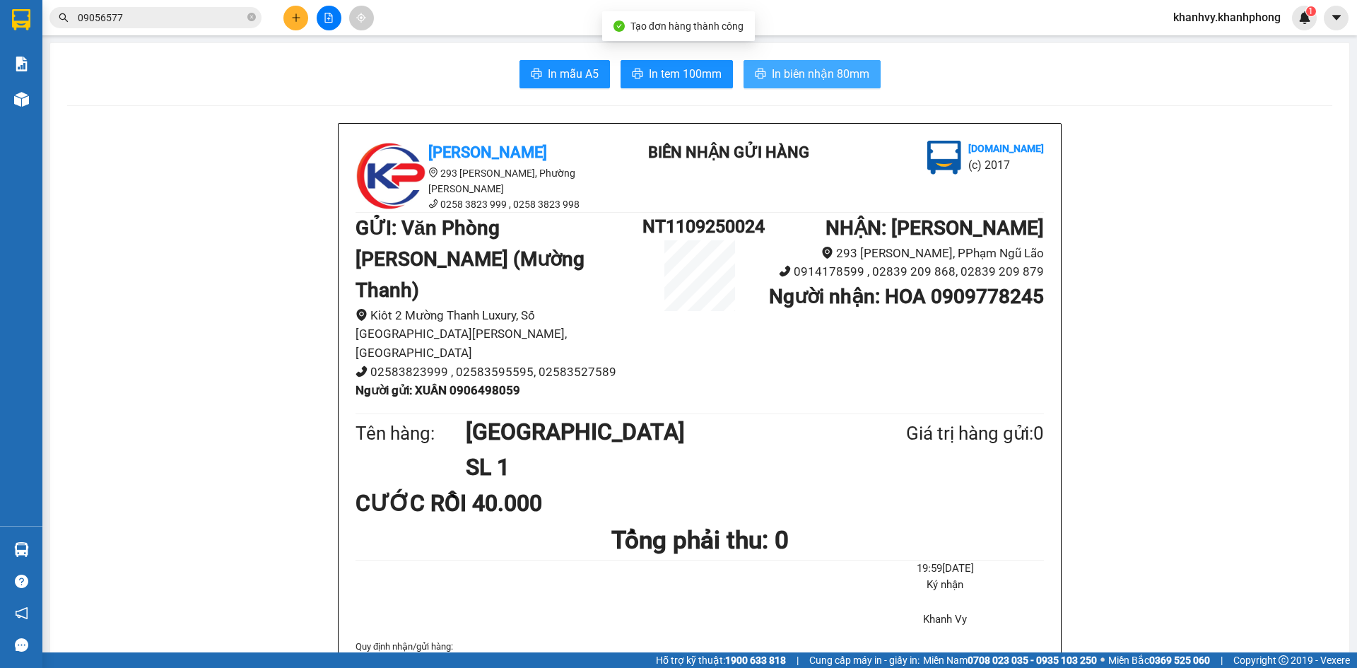
click at [837, 79] on span "In biên nhận 80mm" at bounding box center [821, 74] width 98 height 18
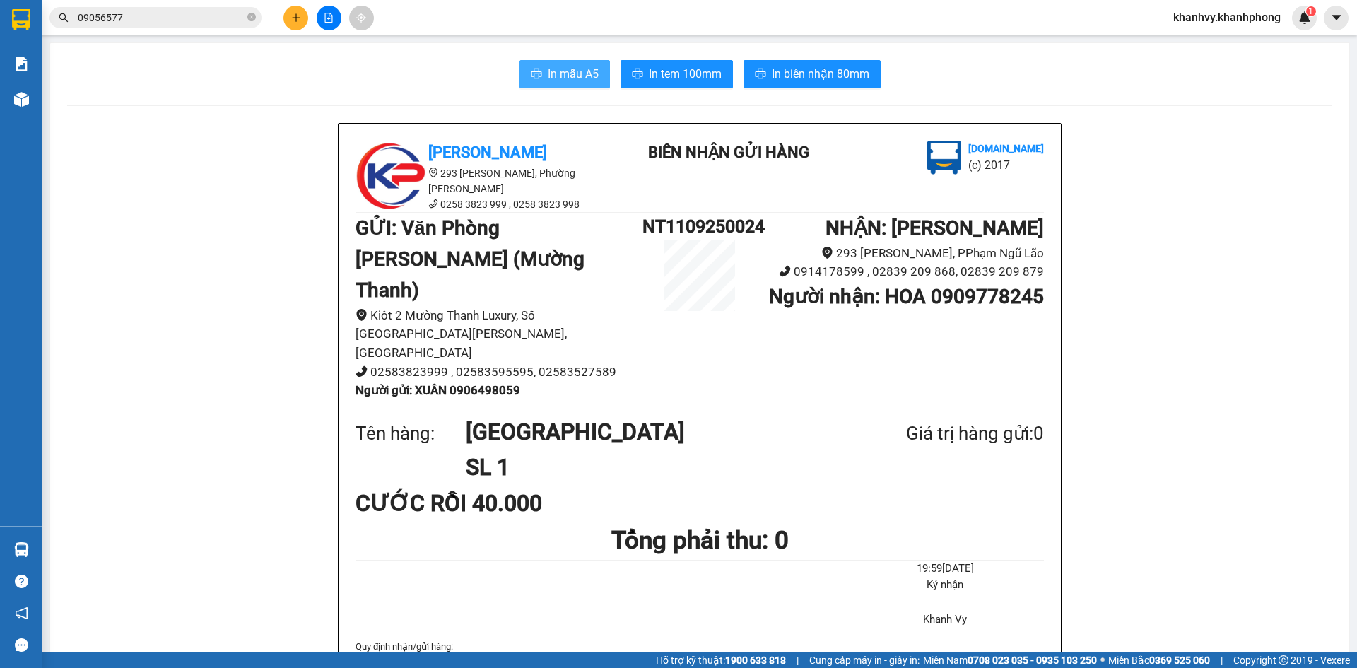
click at [556, 79] on span "In mẫu A5" at bounding box center [573, 74] width 51 height 18
